Goal: Transaction & Acquisition: Purchase product/service

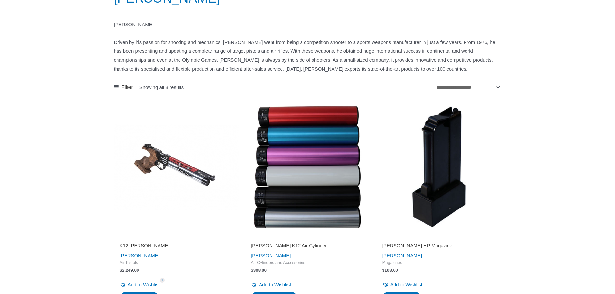
scroll to position [97, 0]
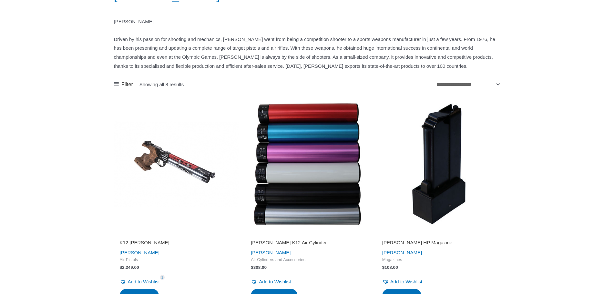
click at [313, 186] on img at bounding box center [307, 164] width 125 height 125
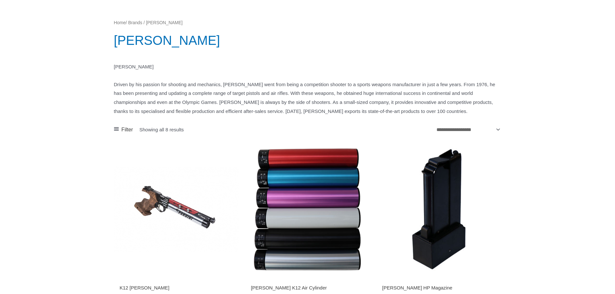
scroll to position [0, 0]
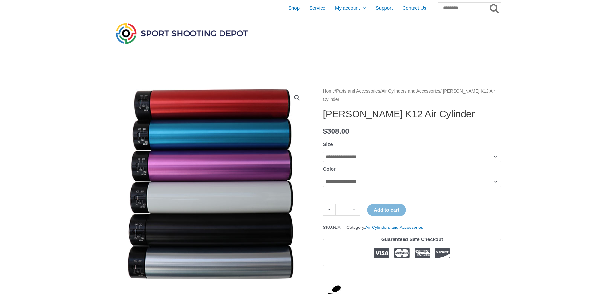
click at [373, 159] on select "**********" at bounding box center [412, 157] width 178 height 10
click at [307, 138] on img at bounding box center [211, 184] width 194 height 194
drag, startPoint x: 301, startPoint y: 103, endPoint x: 254, endPoint y: 154, distance: 69.7
drag, startPoint x: 254, startPoint y: 154, endPoint x: 226, endPoint y: 141, distance: 31.6
click at [226, 141] on img at bounding box center [211, 184] width 194 height 194
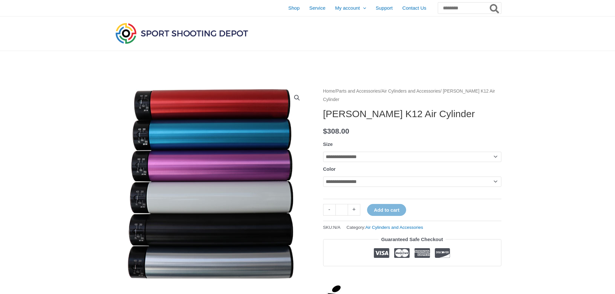
drag, startPoint x: 293, startPoint y: 138, endPoint x: 201, endPoint y: 148, distance: 91.9
click at [201, 148] on img at bounding box center [211, 184] width 194 height 194
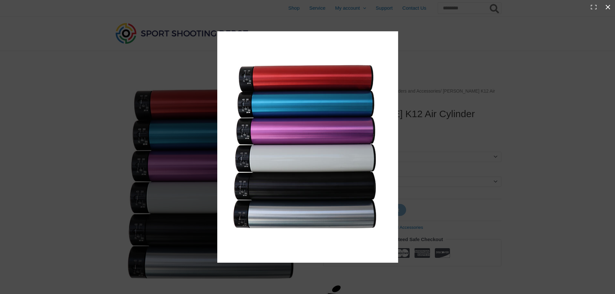
click at [454, 115] on div "Full screen image" at bounding box center [485, 159] width 536 height 256
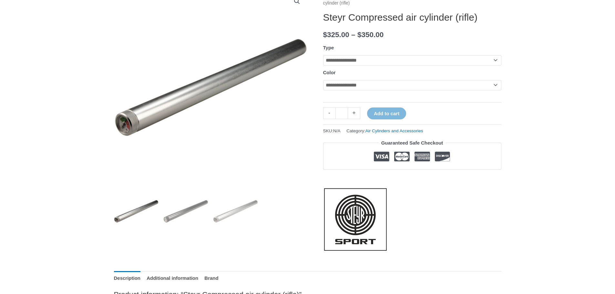
scroll to position [97, 0]
click at [227, 214] on img at bounding box center [235, 211] width 45 height 45
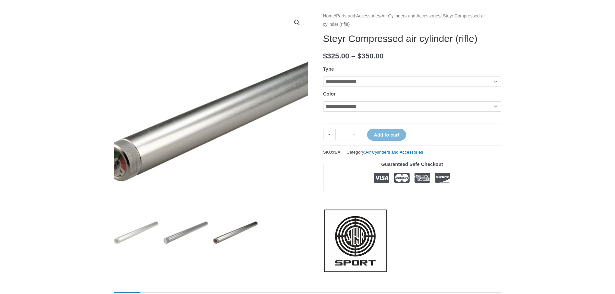
scroll to position [32, 0]
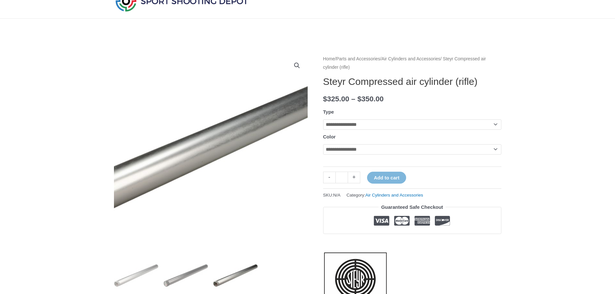
click at [211, 157] on img at bounding box center [211, 151] width 323 height 258
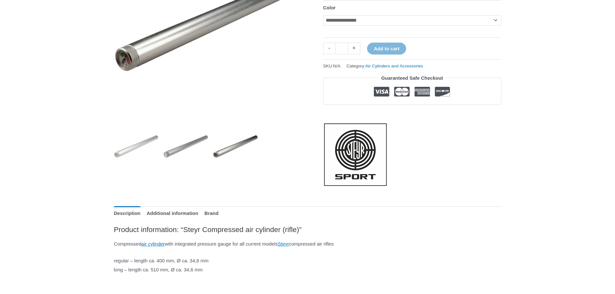
scroll to position [0, 0]
